Goal: Task Accomplishment & Management: Use online tool/utility

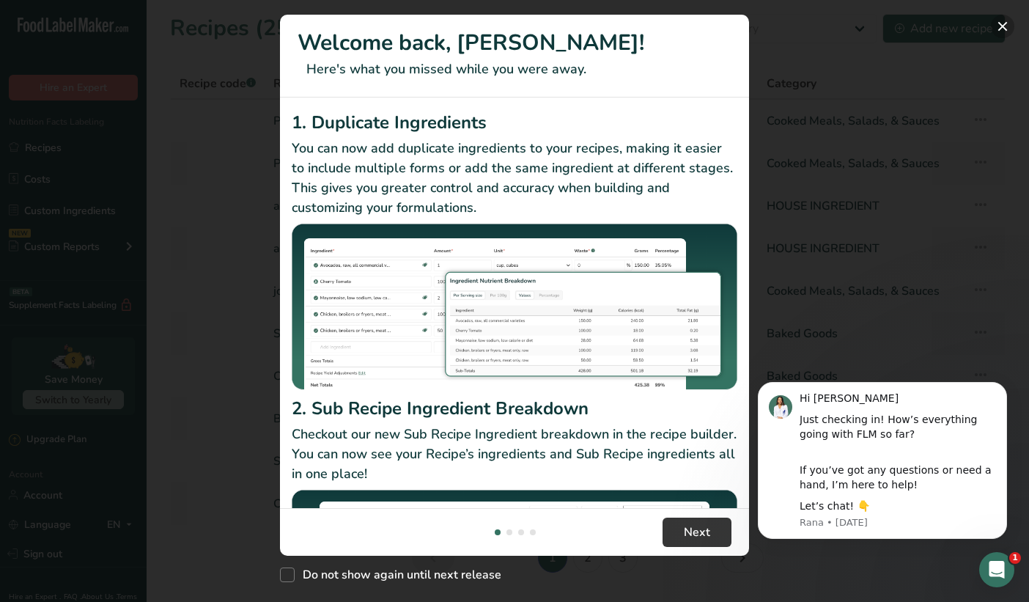
click at [996, 28] on button "New Features" at bounding box center [1002, 26] width 23 height 23
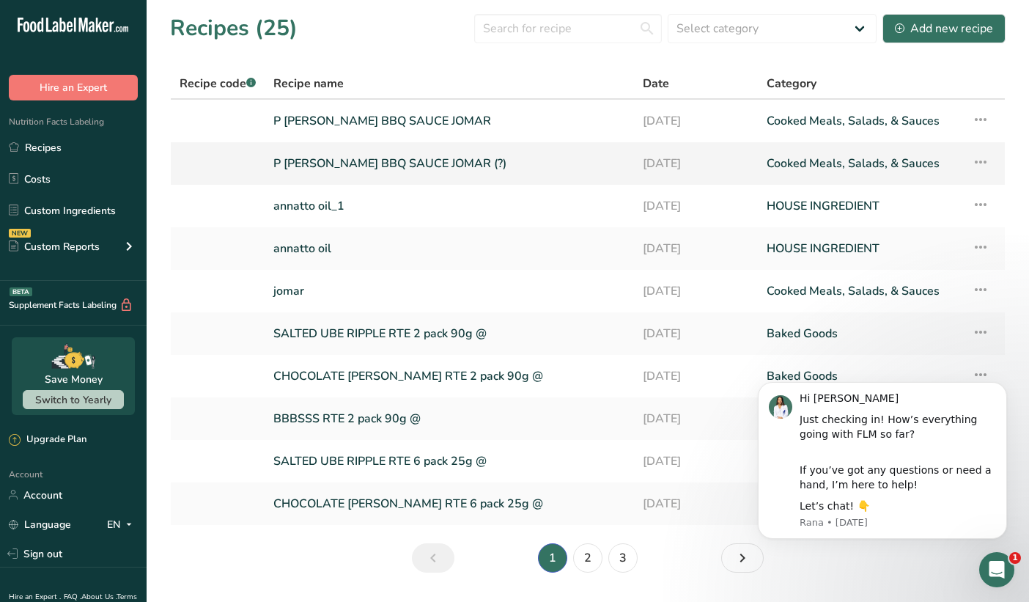
click at [467, 169] on link "P [PERSON_NAME] BBQ SAUCE JOMAR (?)" at bounding box center [449, 163] width 352 height 31
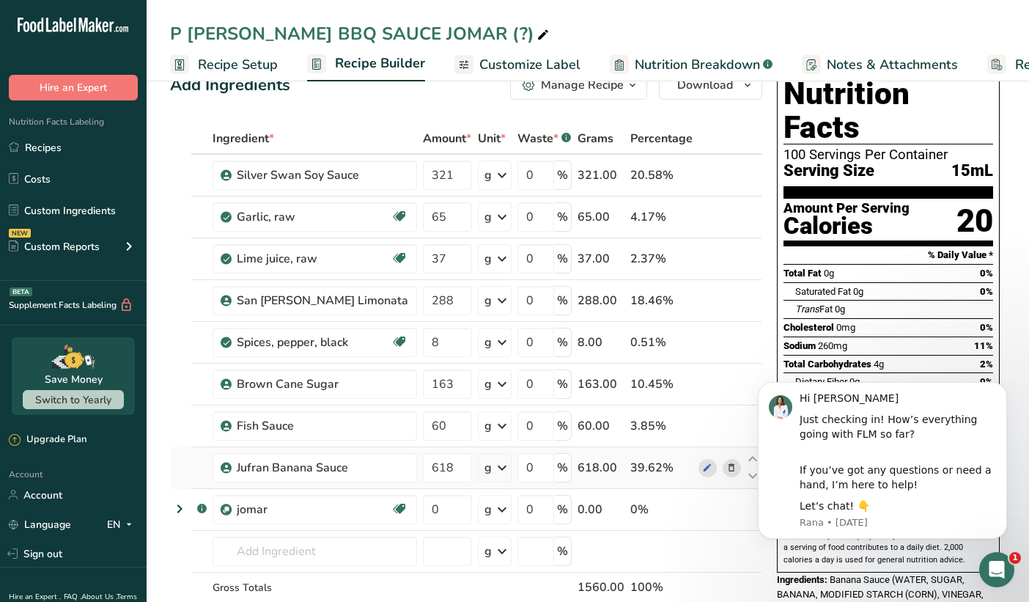
scroll to position [19, 0]
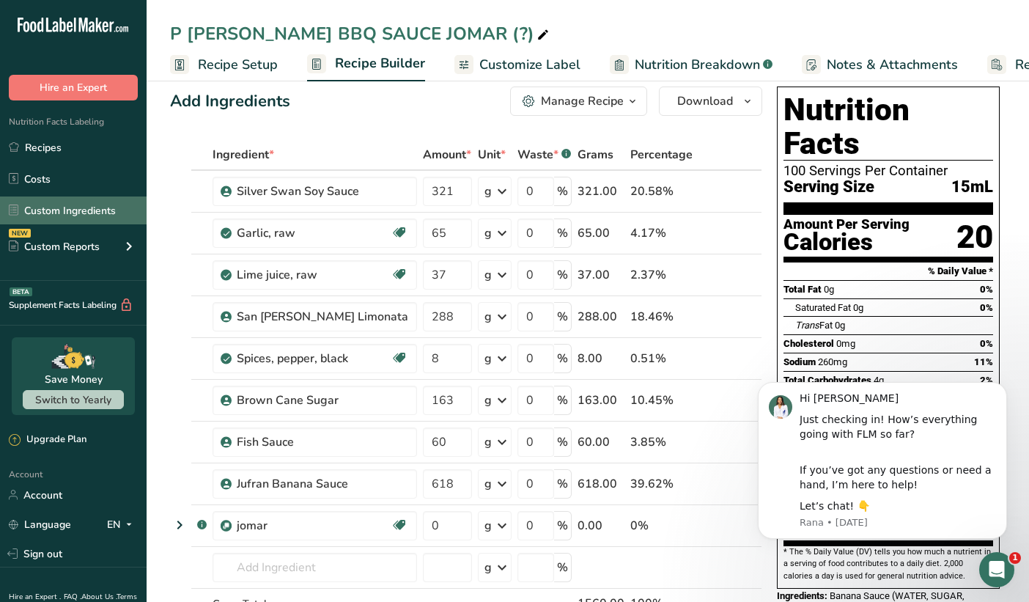
click at [52, 211] on link "Custom Ingredients" at bounding box center [73, 210] width 147 height 28
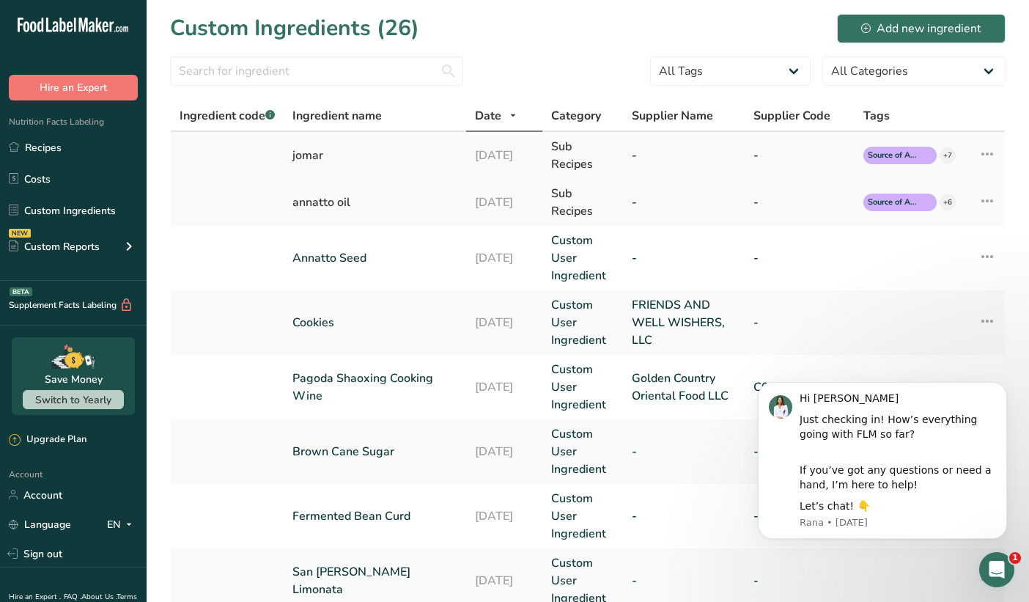
click at [371, 166] on td "jomar" at bounding box center [375, 155] width 182 height 47
click at [533, 152] on div "[DATE]" at bounding box center [504, 156] width 59 height 18
click at [999, 385] on icon "Dismiss notification" at bounding box center [1003, 386] width 8 height 8
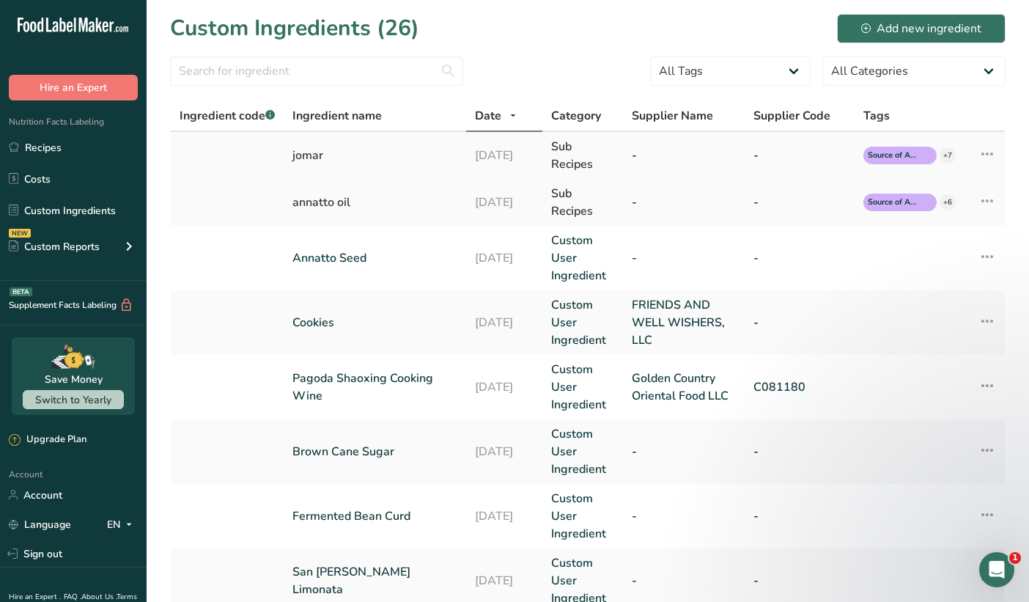
click at [575, 147] on div "Sub Recipes" at bounding box center [582, 155] width 63 height 35
click at [317, 158] on div "jomar" at bounding box center [374, 156] width 165 height 18
click at [311, 163] on div "jomar" at bounding box center [374, 156] width 165 height 18
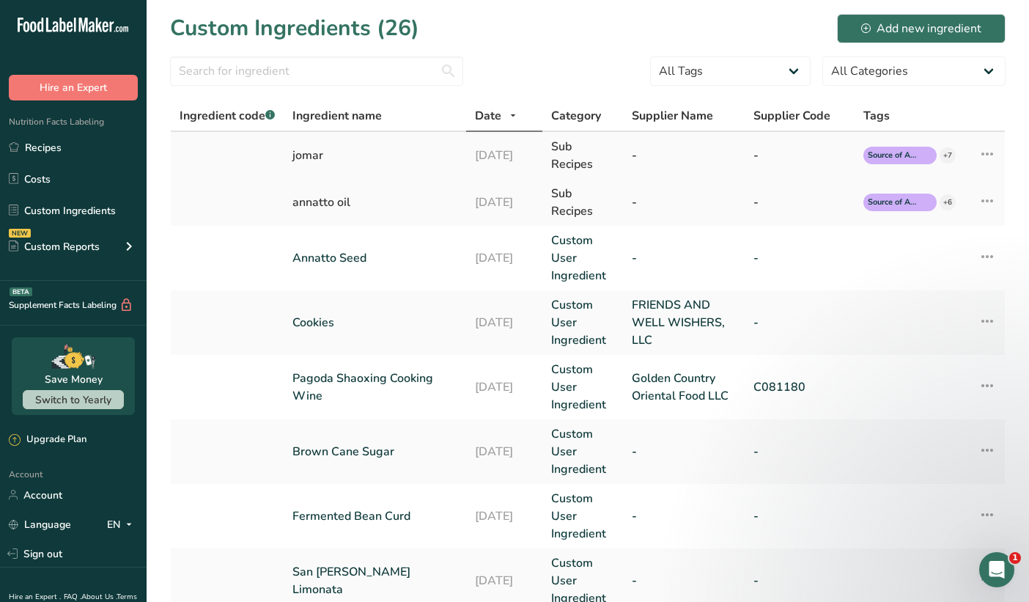
click at [311, 163] on div "jomar" at bounding box center [374, 156] width 165 height 18
click at [632, 152] on td "-" at bounding box center [684, 155] width 122 height 47
click at [571, 164] on div "Sub Recipes" at bounding box center [582, 155] width 63 height 35
click at [41, 154] on link "Recipes" at bounding box center [73, 147] width 147 height 28
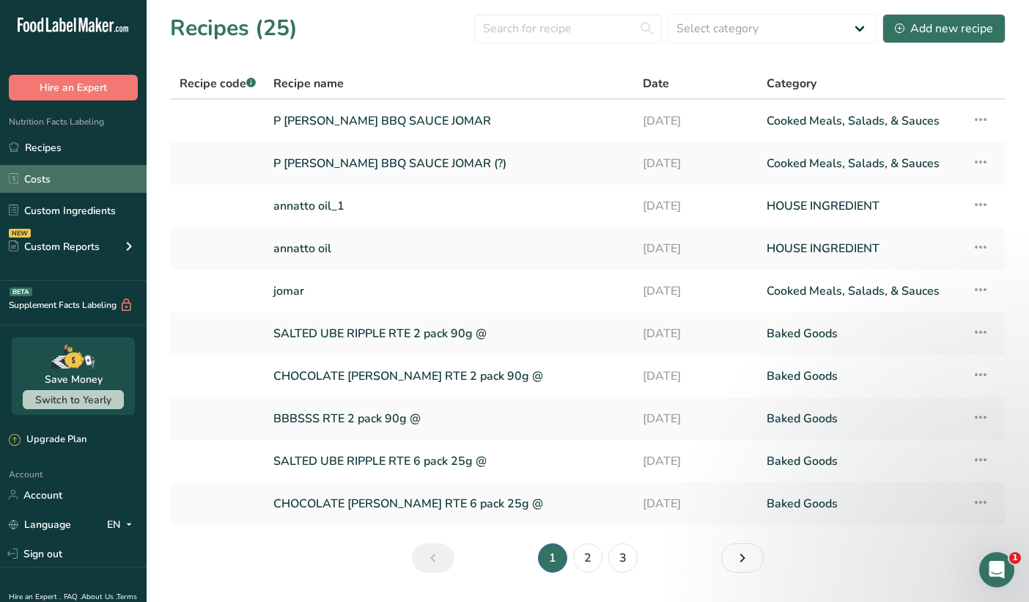
click at [42, 174] on link "Costs" at bounding box center [73, 179] width 147 height 28
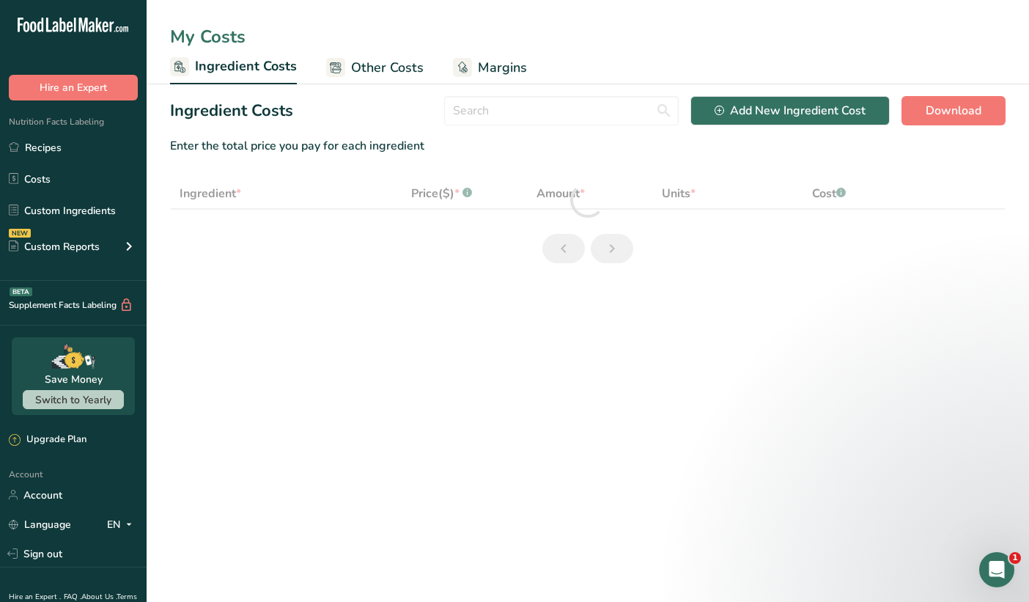
select select "1"
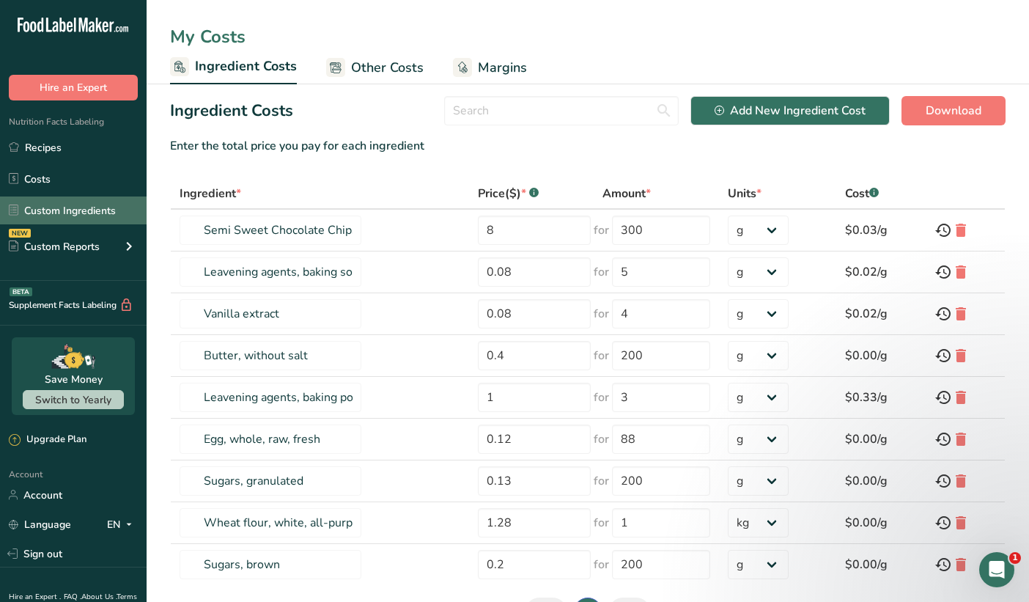
click at [94, 207] on link "Custom Ingredients" at bounding box center [73, 210] width 147 height 28
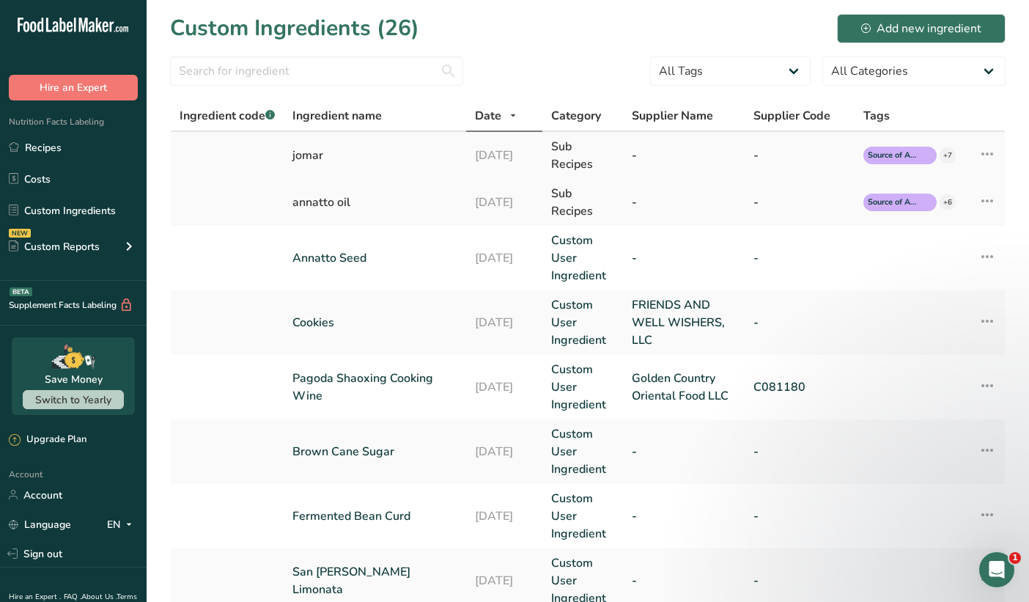
click at [355, 156] on div "jomar" at bounding box center [374, 156] width 165 height 18
click at [321, 259] on link "Annatto Seed" at bounding box center [374, 258] width 165 height 18
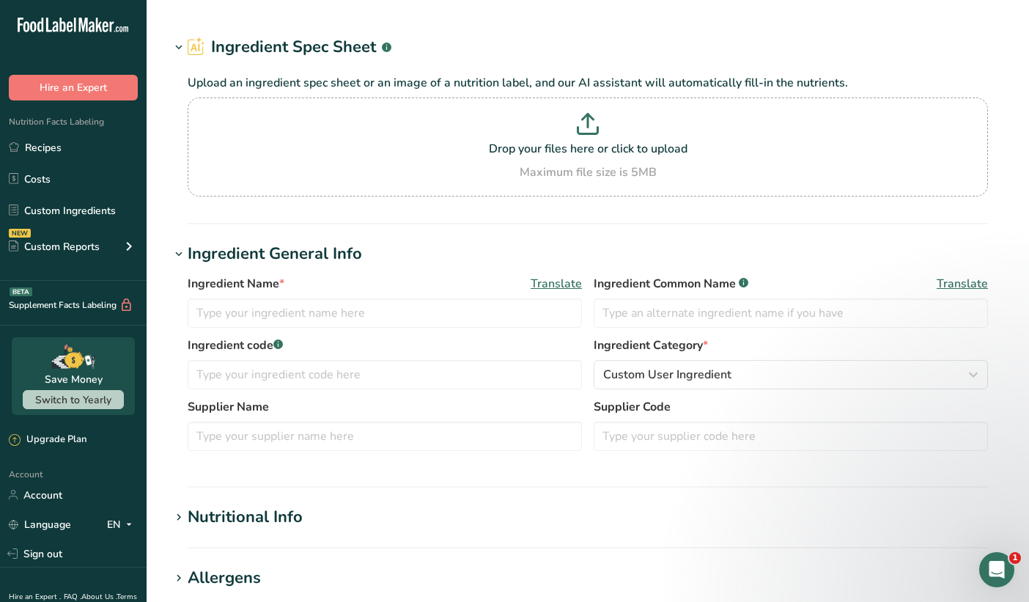
type input "Annatto Seed"
